Goal: Information Seeking & Learning: Learn about a topic

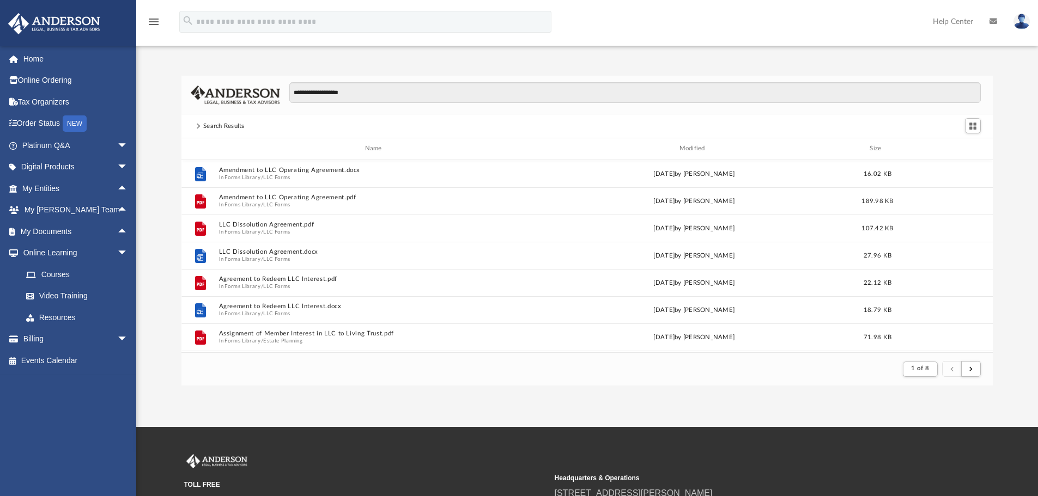
scroll to position [206, 803]
click at [31, 52] on link "Home" at bounding box center [76, 59] width 137 height 22
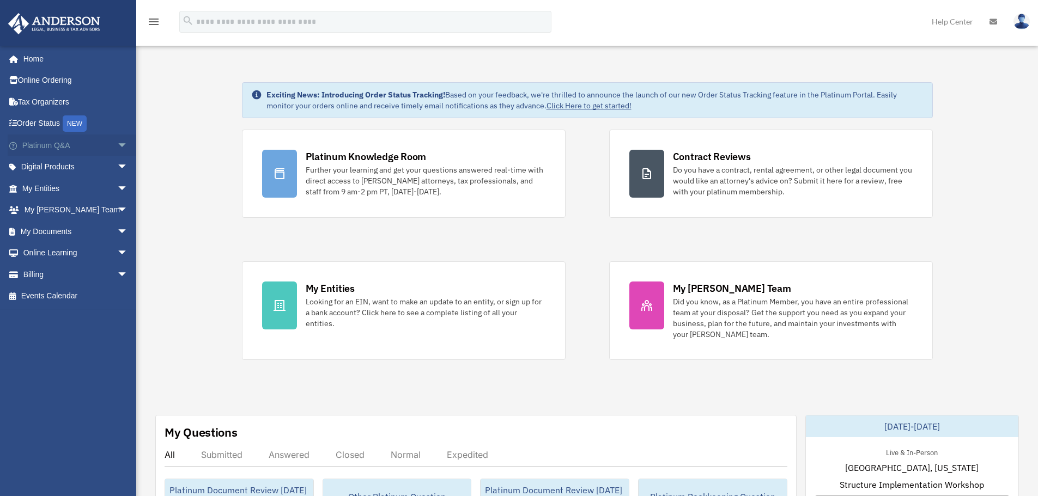
click at [117, 140] on span "arrow_drop_down" at bounding box center [128, 146] width 22 height 22
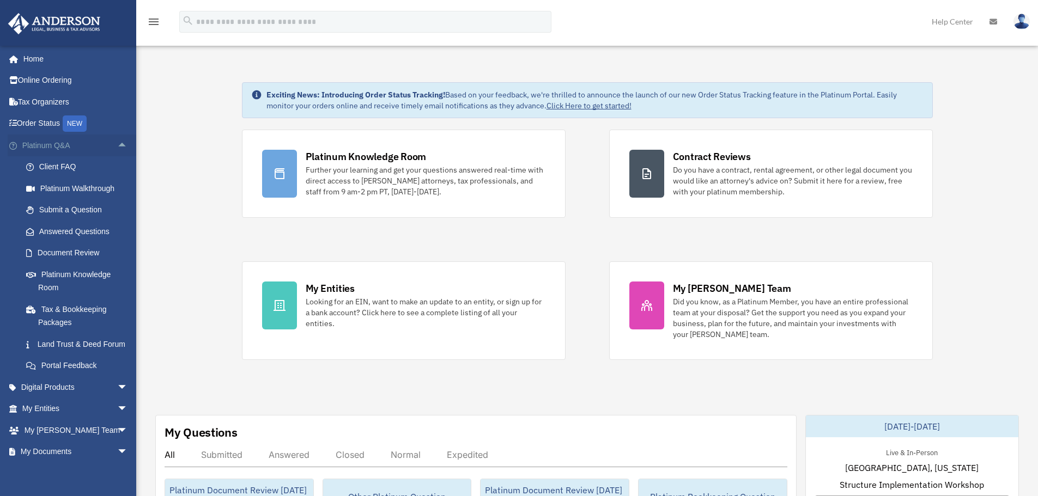
click at [117, 142] on span "arrow_drop_up" at bounding box center [128, 146] width 22 height 22
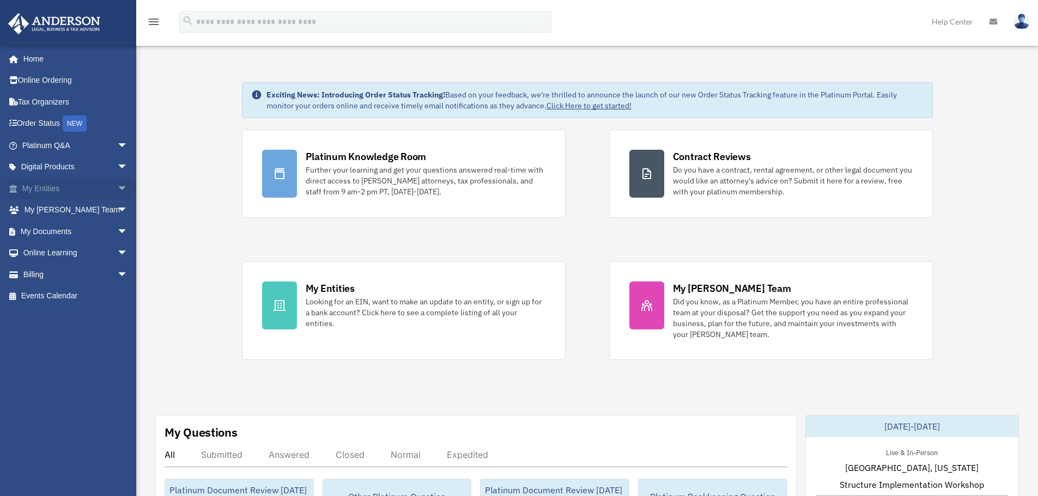
click at [117, 186] on span "arrow_drop_down" at bounding box center [128, 189] width 22 height 22
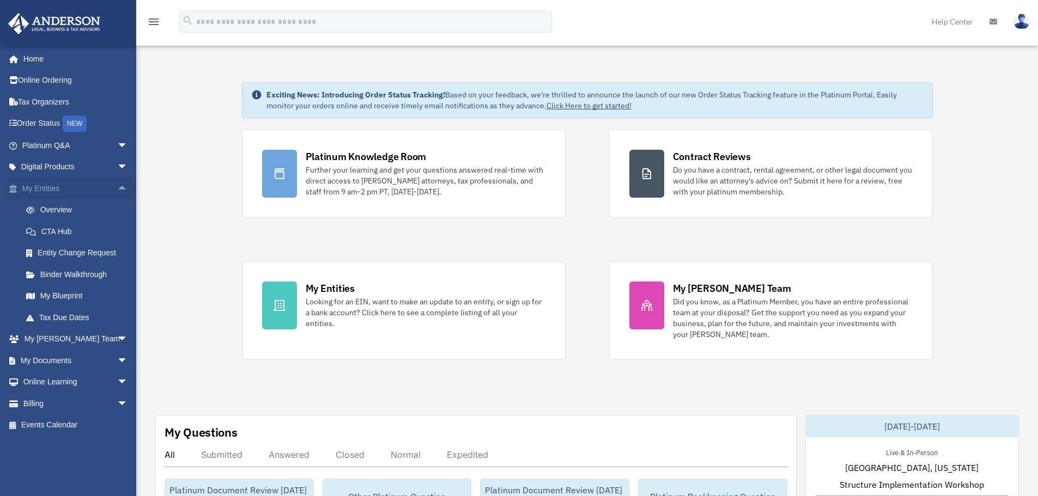
click at [117, 186] on span "arrow_drop_up" at bounding box center [128, 189] width 22 height 22
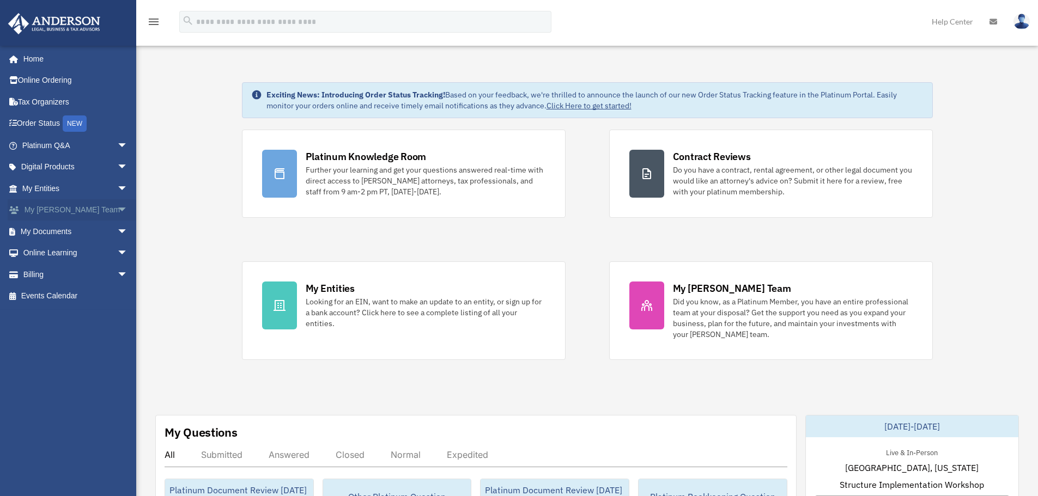
click at [117, 205] on span "arrow_drop_down" at bounding box center [128, 210] width 22 height 22
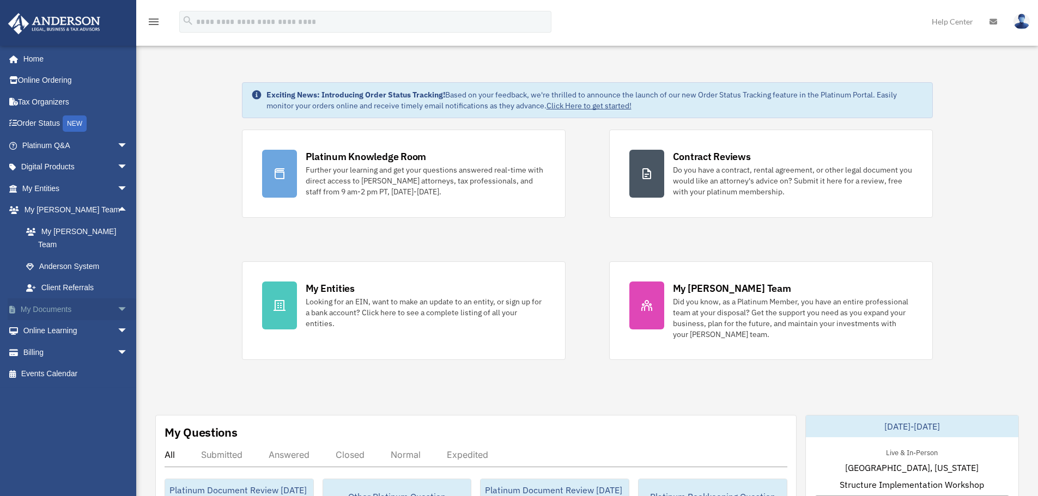
click at [118, 299] on span "arrow_drop_down" at bounding box center [128, 310] width 22 height 22
click at [119, 299] on span "arrow_drop_up" at bounding box center [128, 310] width 22 height 22
click at [117, 210] on span "arrow_drop_up" at bounding box center [128, 210] width 22 height 22
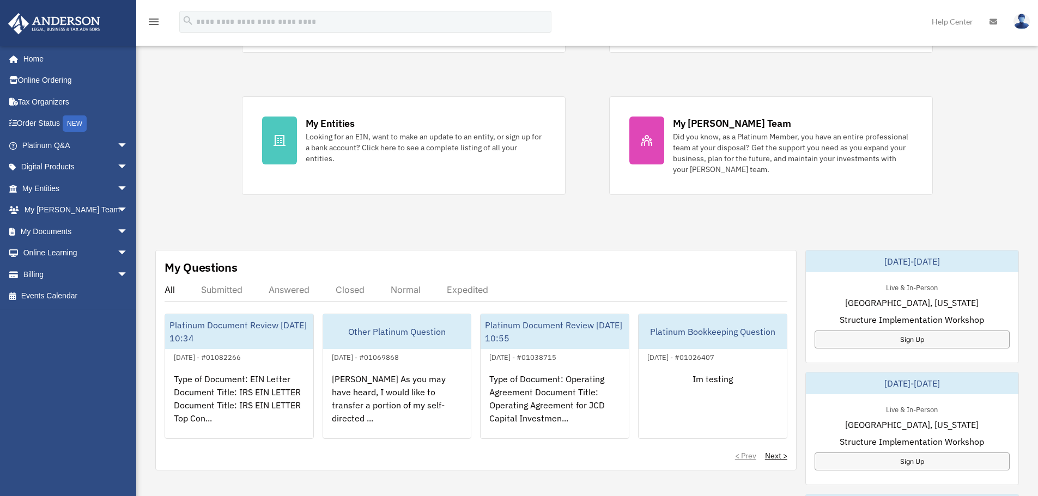
scroll to position [166, 0]
click at [117, 247] on span "arrow_drop_down" at bounding box center [128, 253] width 22 height 22
click at [117, 247] on span "arrow_drop_up" at bounding box center [128, 253] width 22 height 22
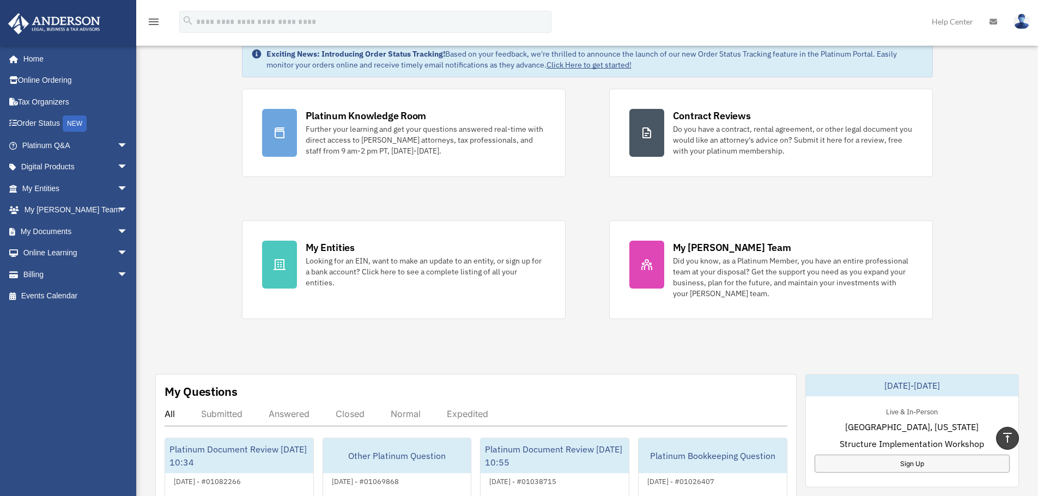
scroll to position [0, 0]
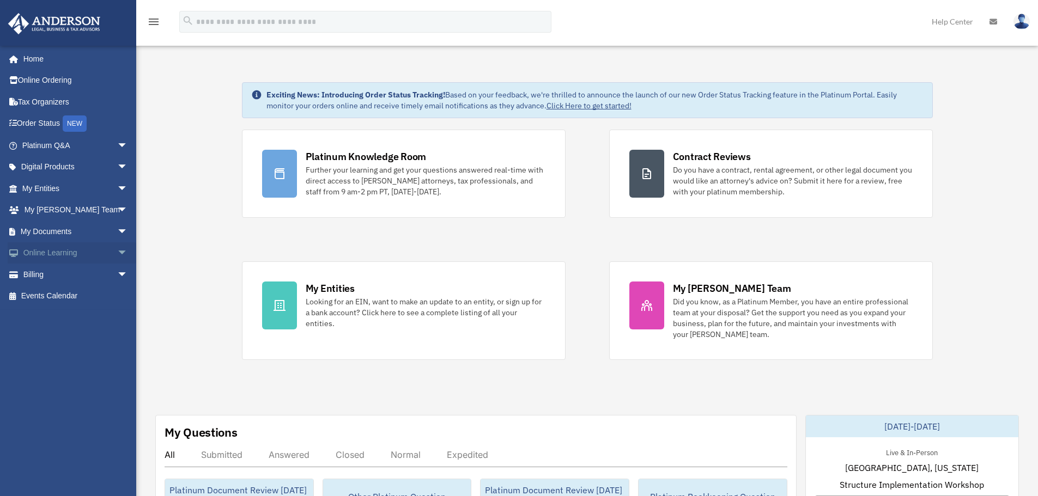
click at [117, 247] on span "arrow_drop_down" at bounding box center [128, 253] width 22 height 22
click at [66, 296] on link "Video Training" at bounding box center [79, 297] width 129 height 22
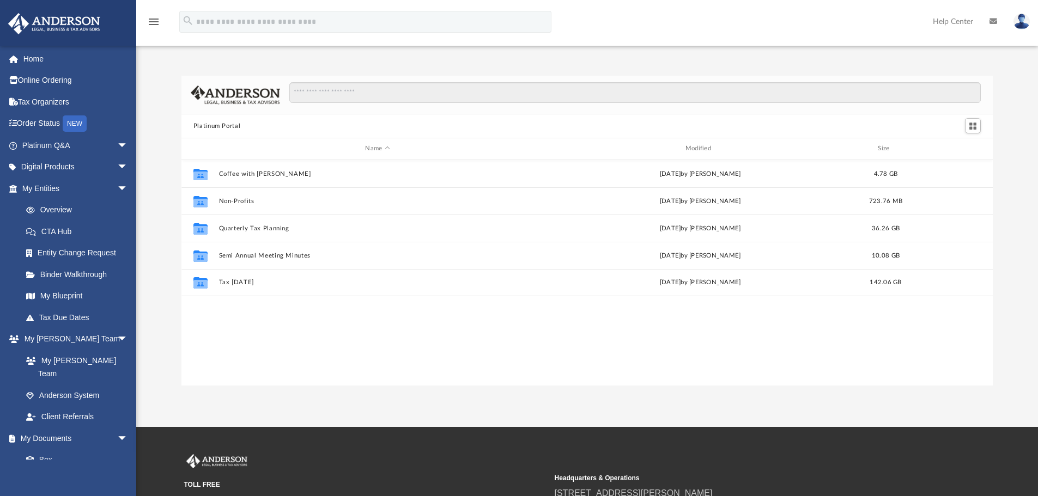
scroll to position [240, 803]
click at [339, 92] on input "Search files and folders" at bounding box center [635, 92] width 692 height 21
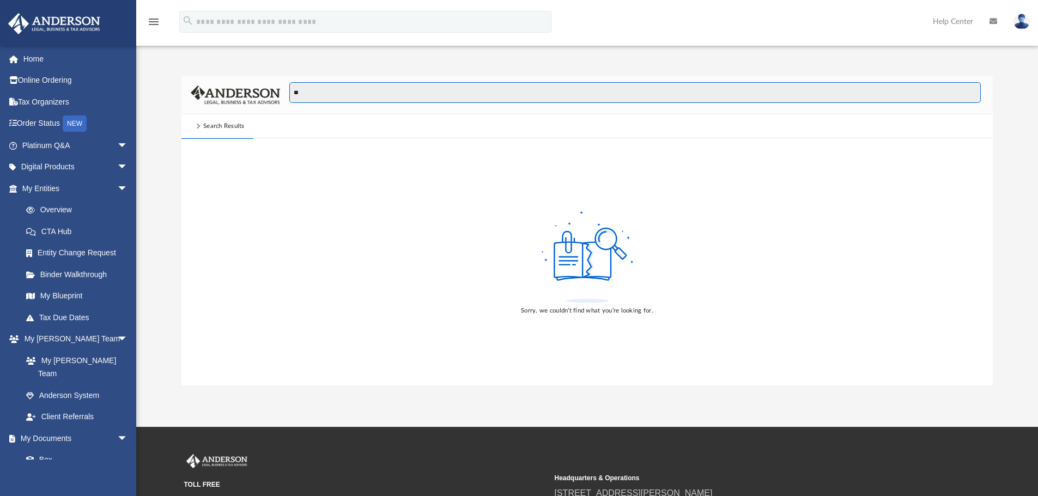
type input "*"
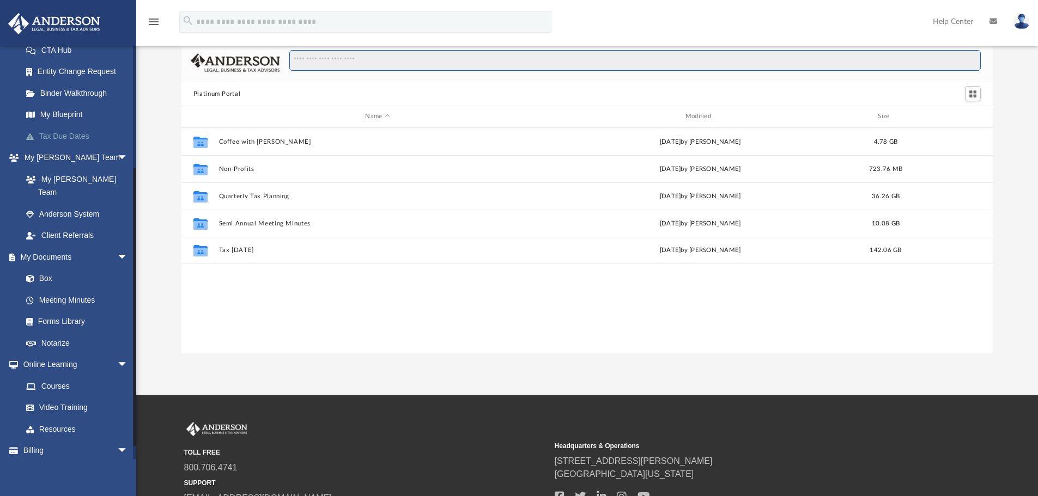
scroll to position [194, 0]
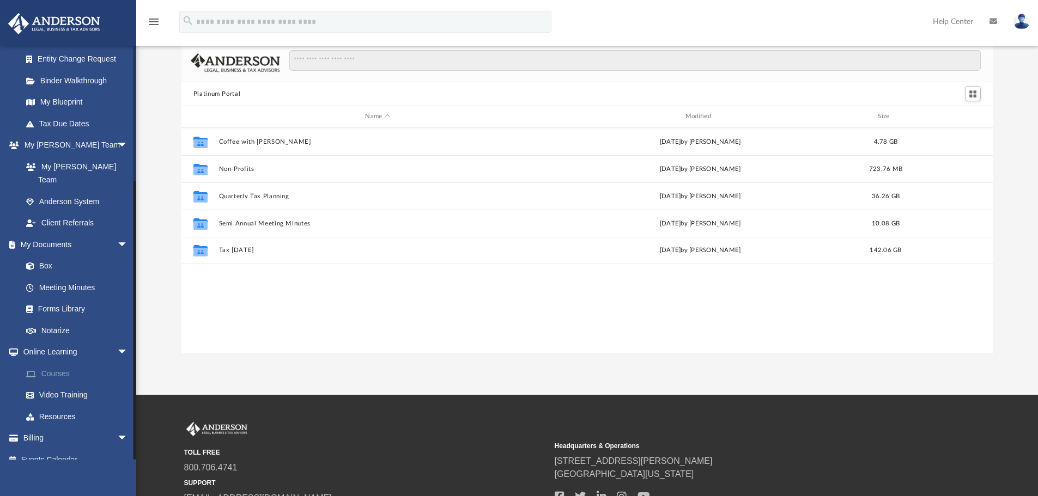
click at [57, 363] on link "Courses" at bounding box center [79, 374] width 129 height 22
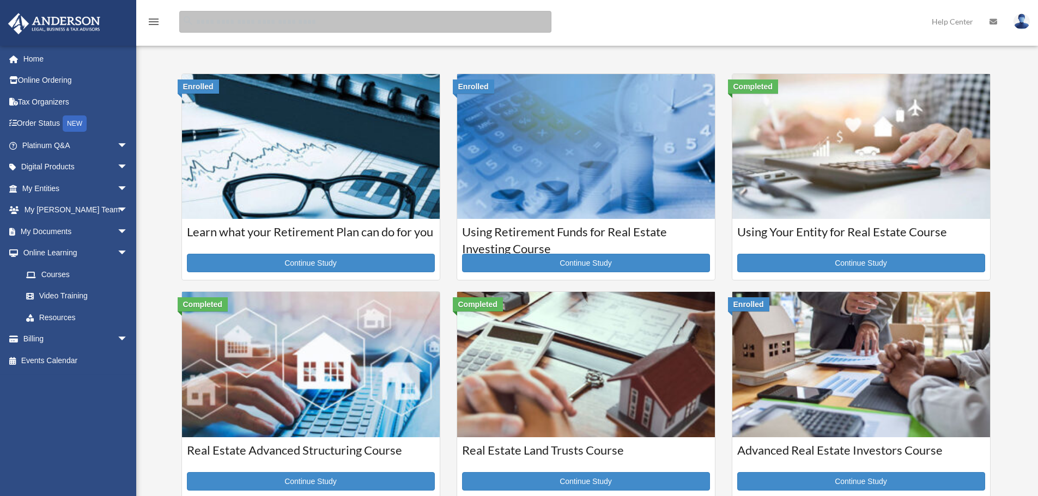
click at [273, 25] on input "search" at bounding box center [365, 22] width 372 height 22
type input "**********"
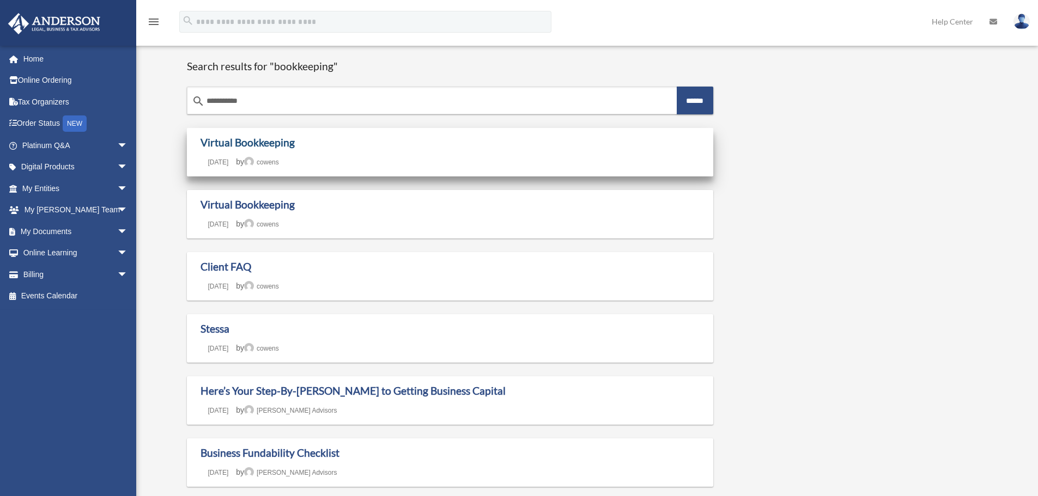
click at [223, 145] on link "Virtual Bookkeeping" at bounding box center [248, 142] width 94 height 13
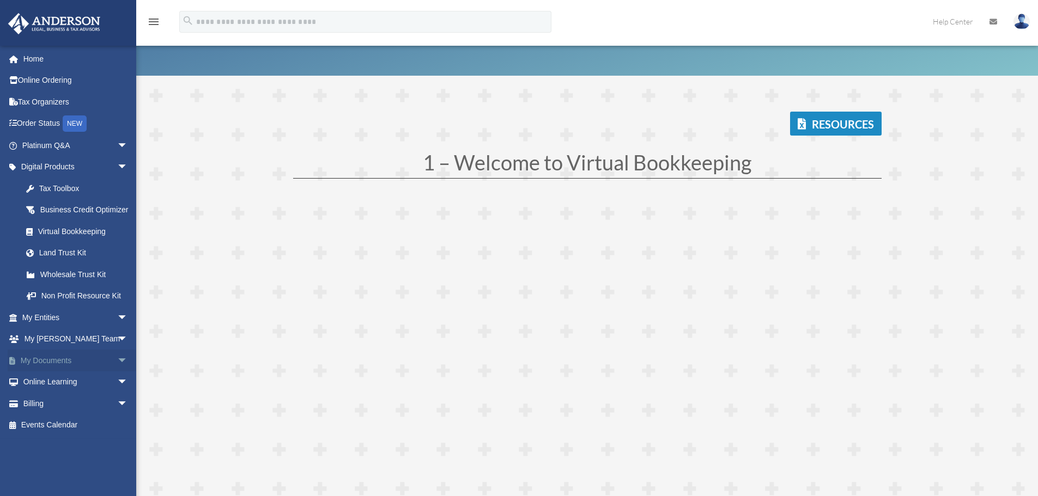
scroll to position [57, 0]
click at [117, 394] on span "arrow_drop_down" at bounding box center [128, 383] width 22 height 22
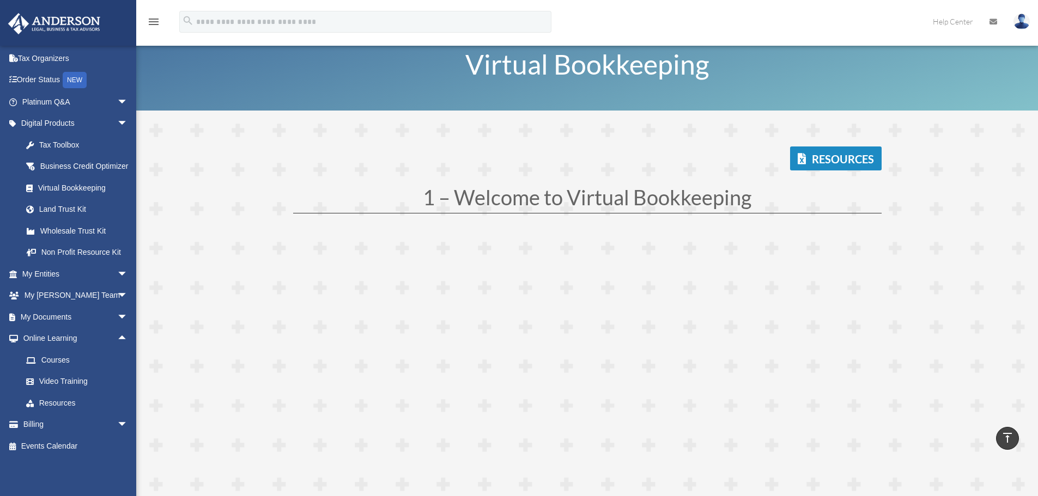
scroll to position [0, 0]
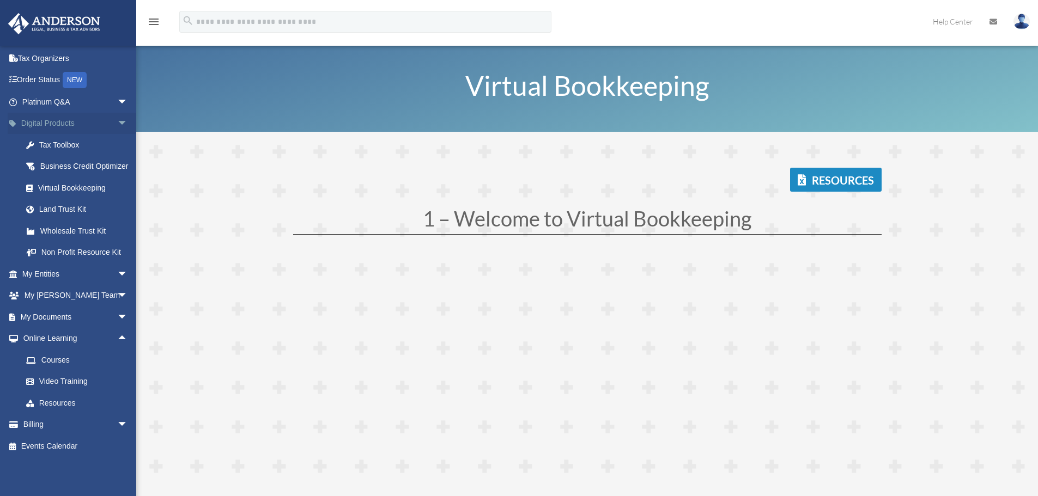
click at [117, 113] on span "arrow_drop_down" at bounding box center [128, 124] width 22 height 22
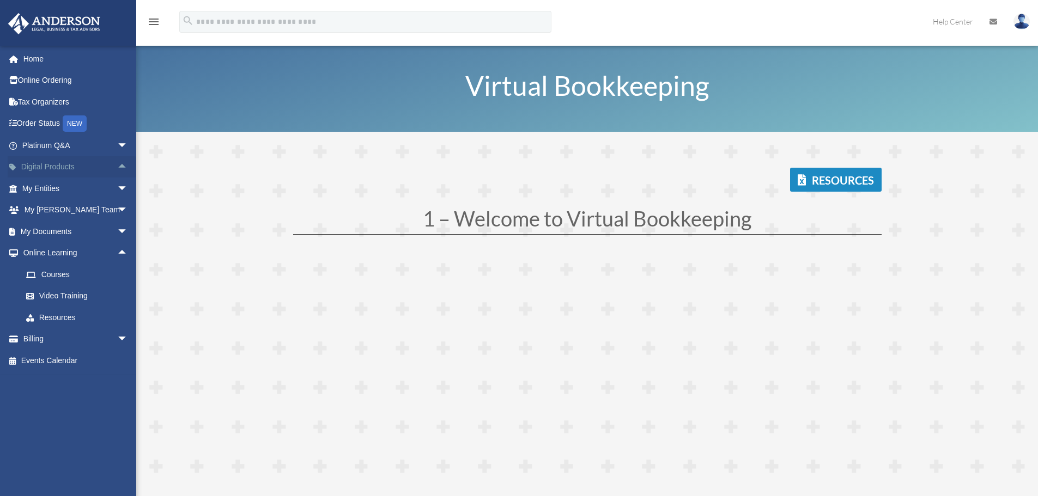
click at [117, 162] on span "arrow_drop_up" at bounding box center [128, 167] width 22 height 22
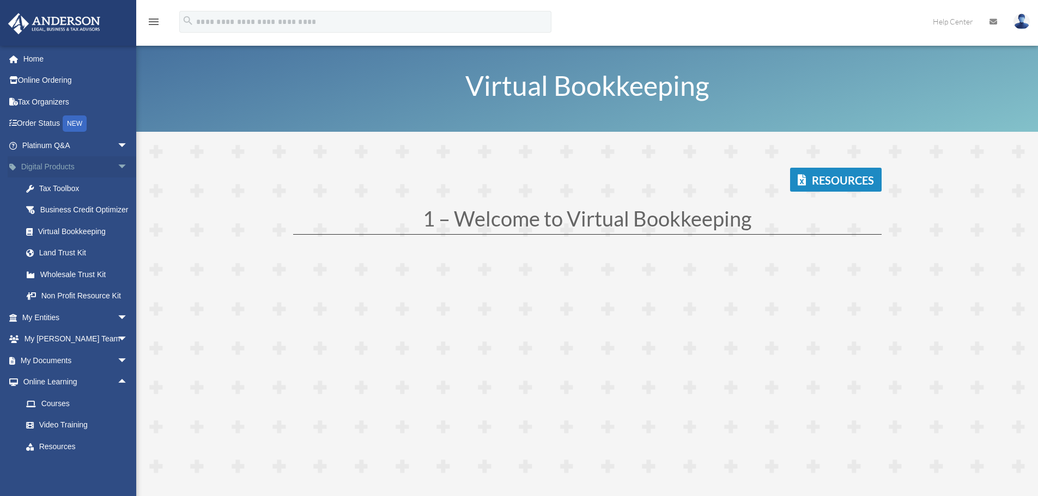
click at [117, 162] on span "arrow_drop_down" at bounding box center [128, 167] width 22 height 22
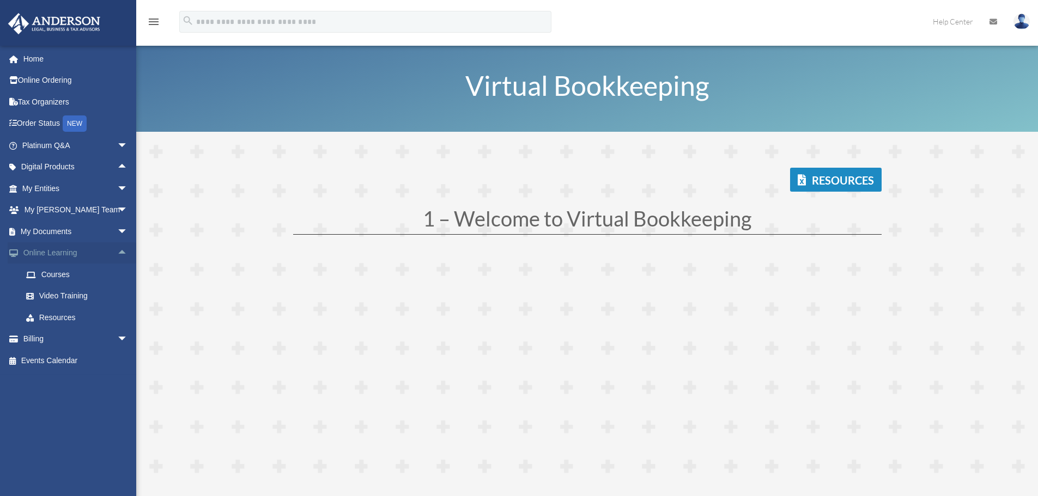
click at [117, 253] on span "arrow_drop_up" at bounding box center [128, 253] width 22 height 22
